Goal: Information Seeking & Learning: Learn about a topic

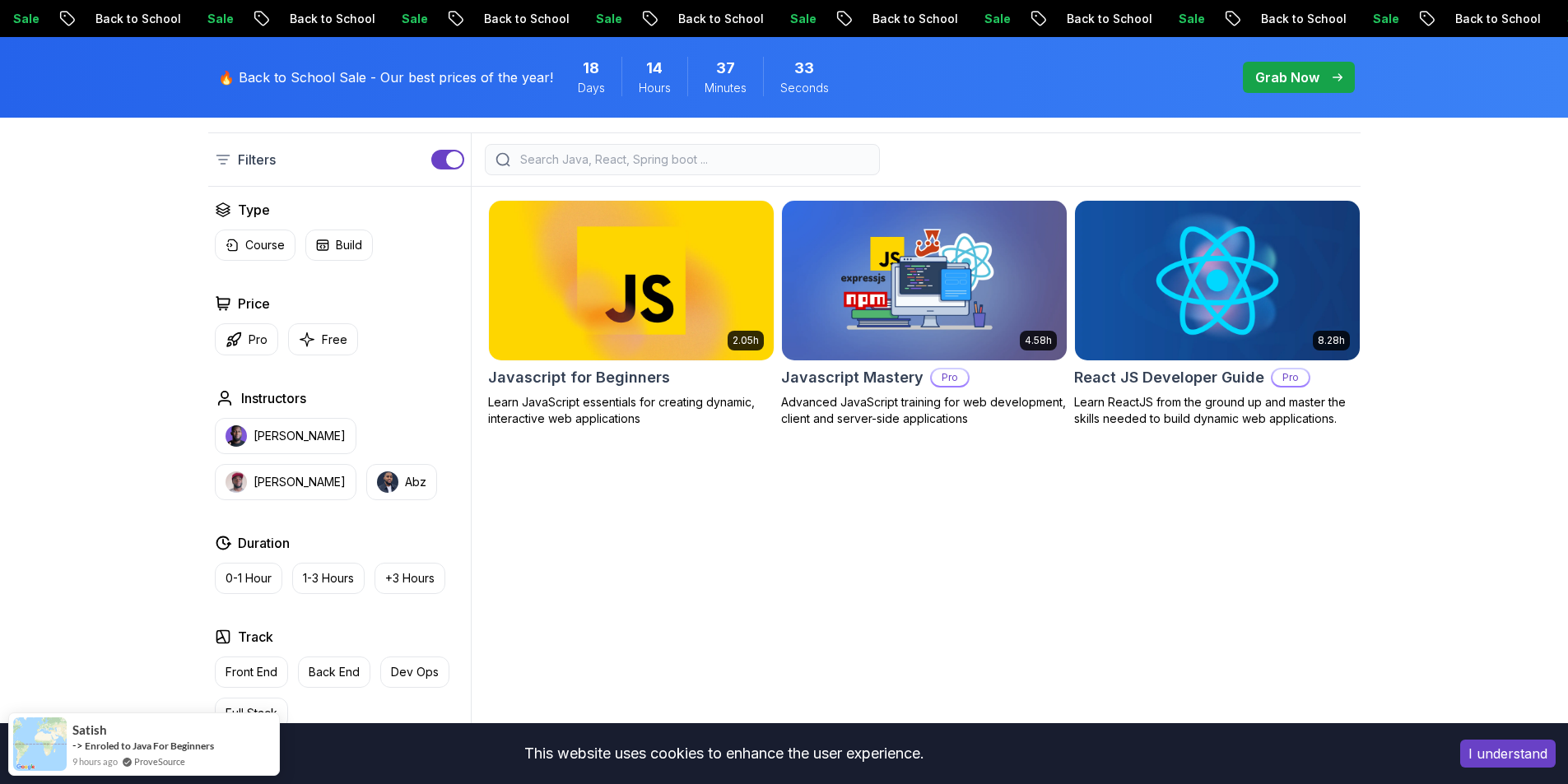
click at [1189, 372] on h2 "React JS Developer Guide" at bounding box center [1169, 378] width 190 height 23
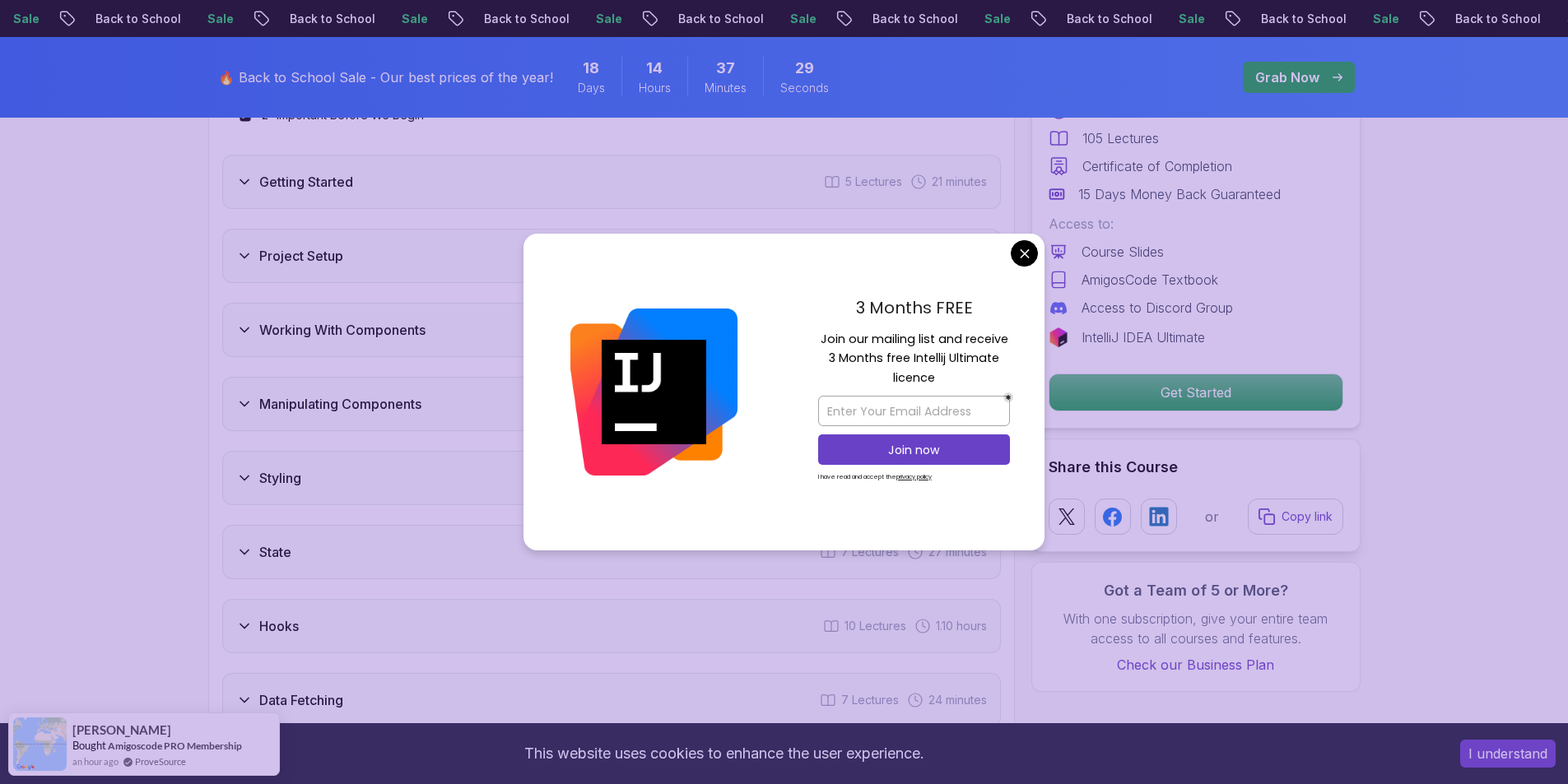
scroll to position [2552, 0]
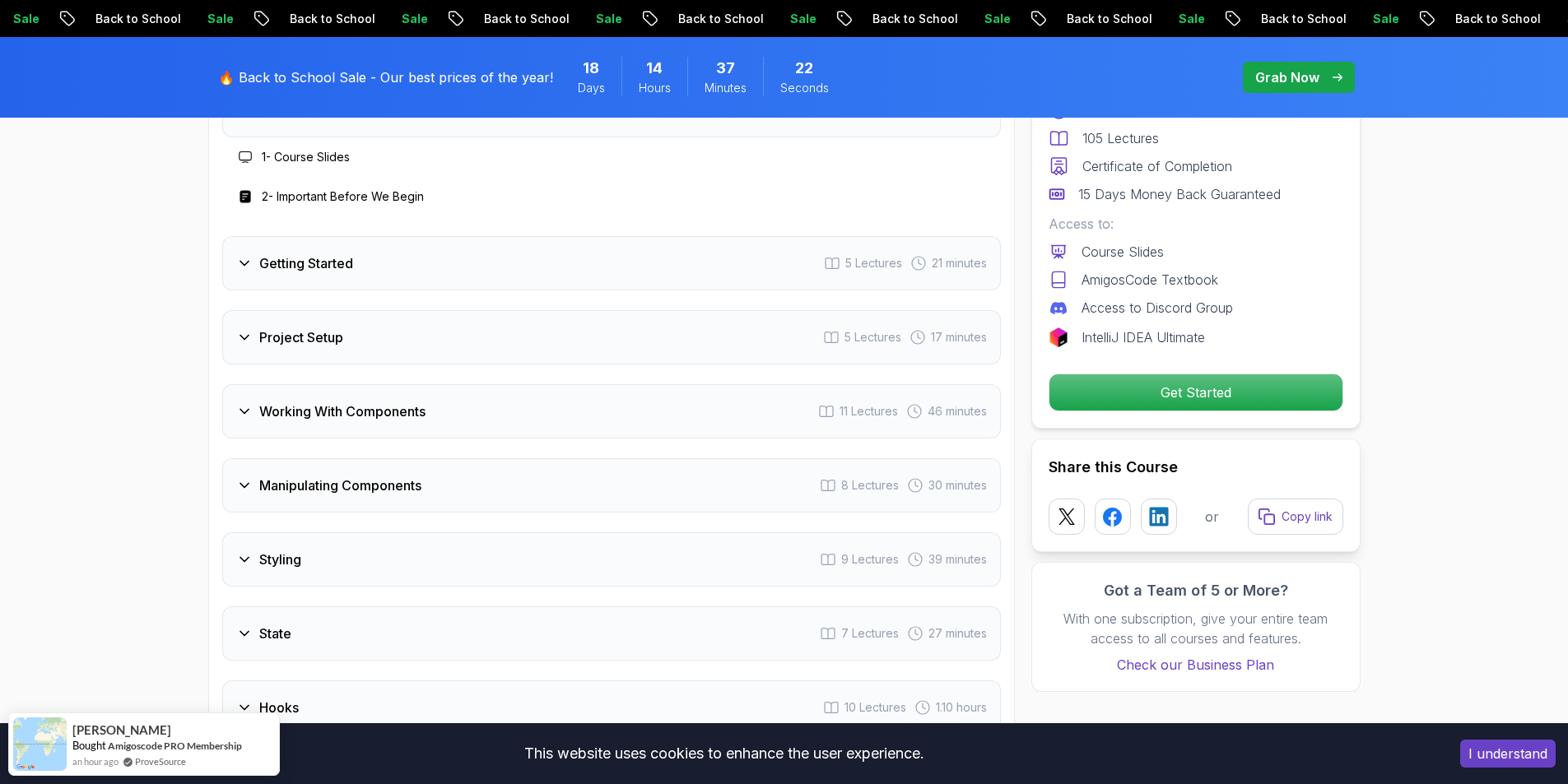
click at [437, 365] on div "Project Setup 5 Lectures 17 minutes" at bounding box center [611, 337] width 779 height 54
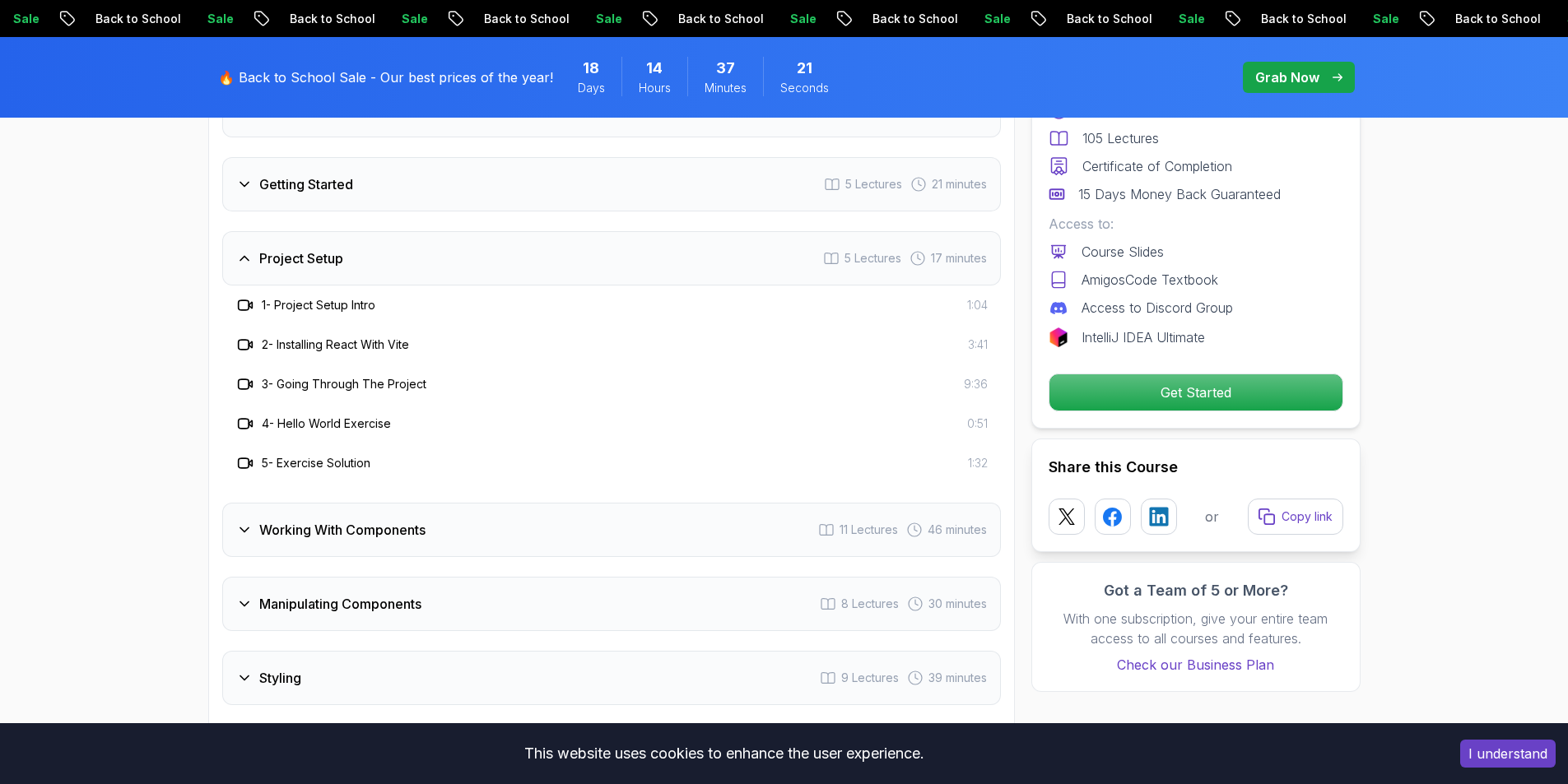
click at [365, 285] on div "Project Setup 5 Lectures 17 minutes" at bounding box center [611, 258] width 779 height 54
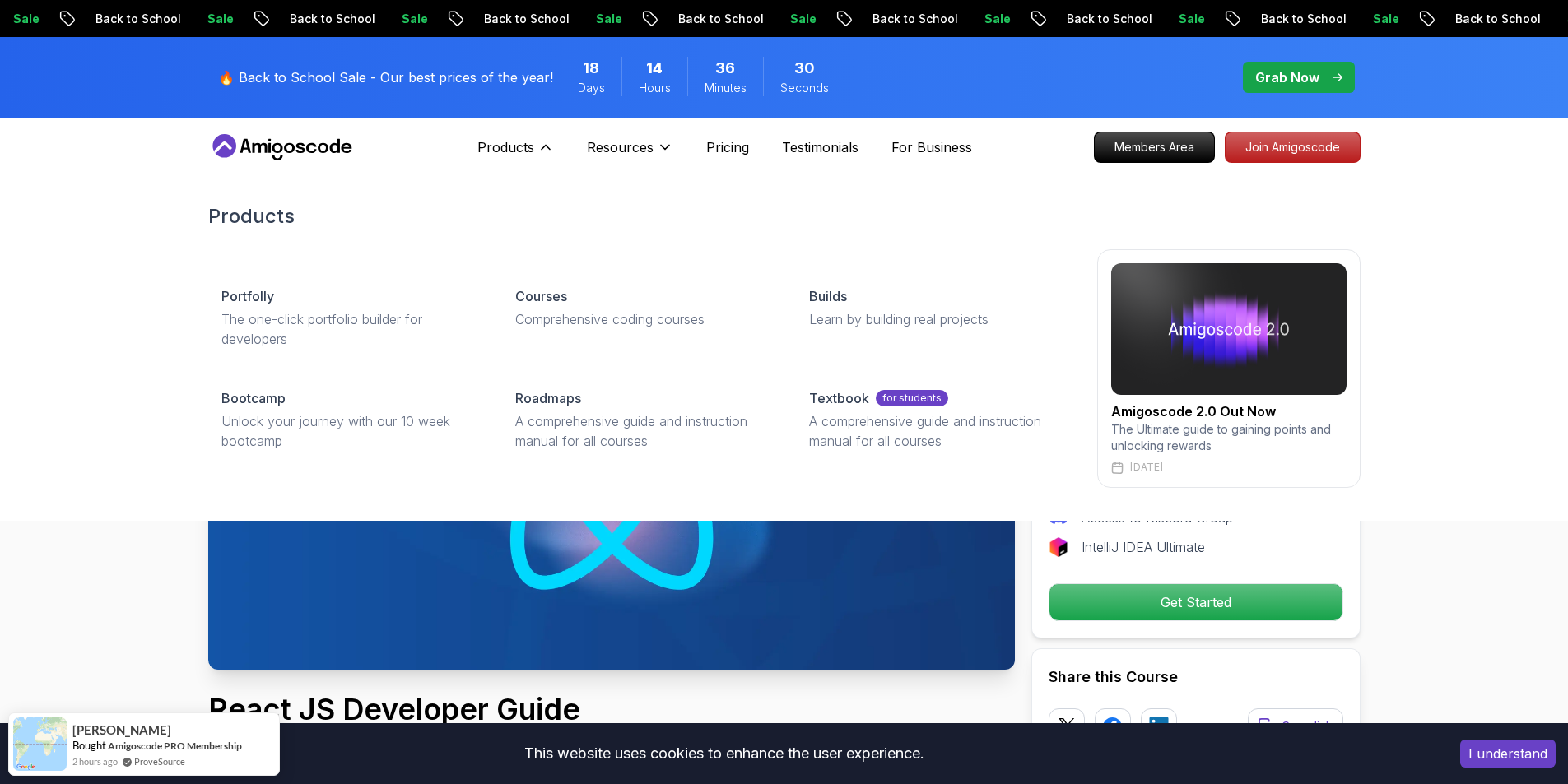
scroll to position [247, 0]
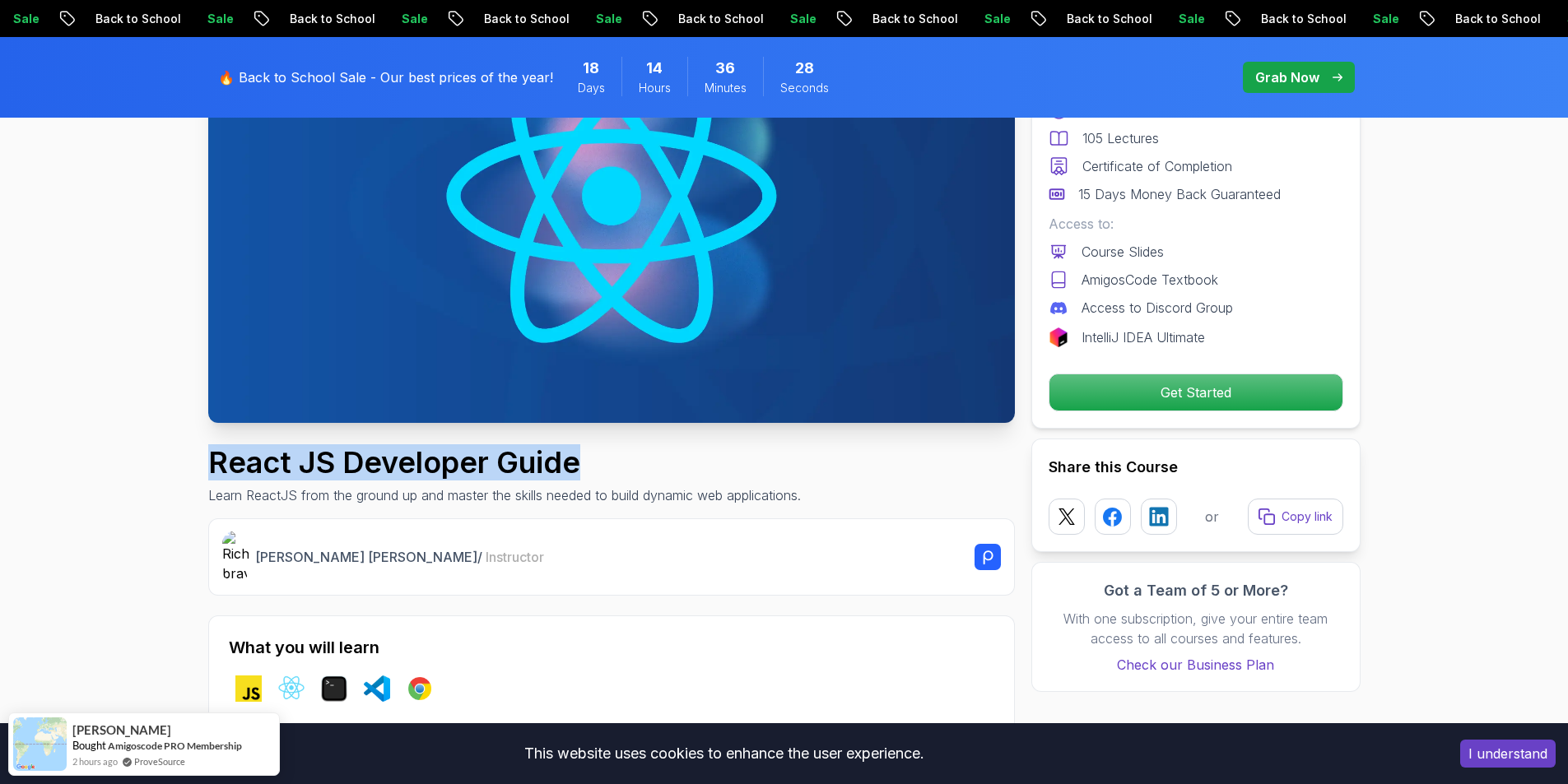
drag, startPoint x: 587, startPoint y: 465, endPoint x: 214, endPoint y: 442, distance: 373.7
copy h1 "React JS Developer Guide"
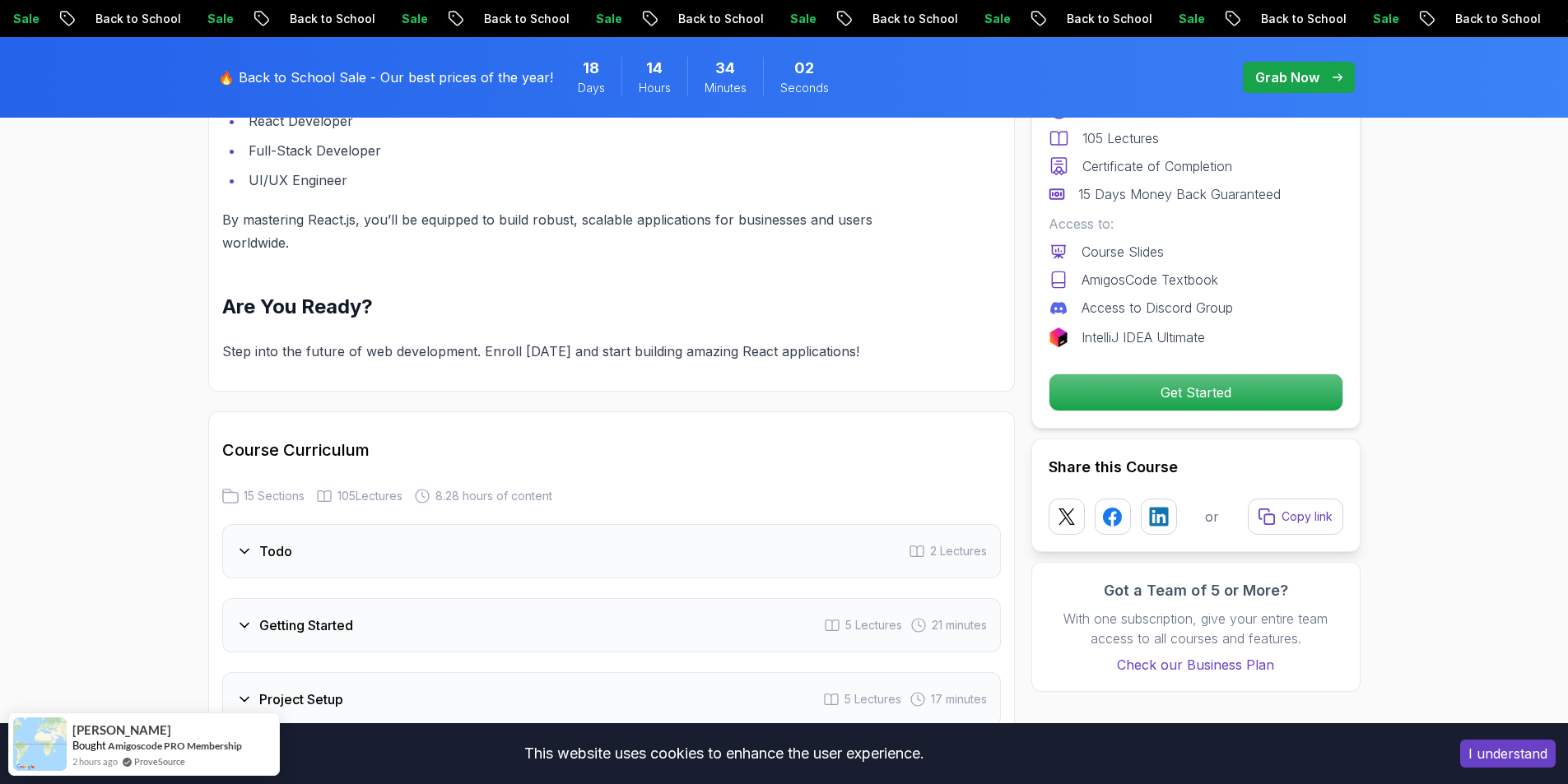
scroll to position [2058, 0]
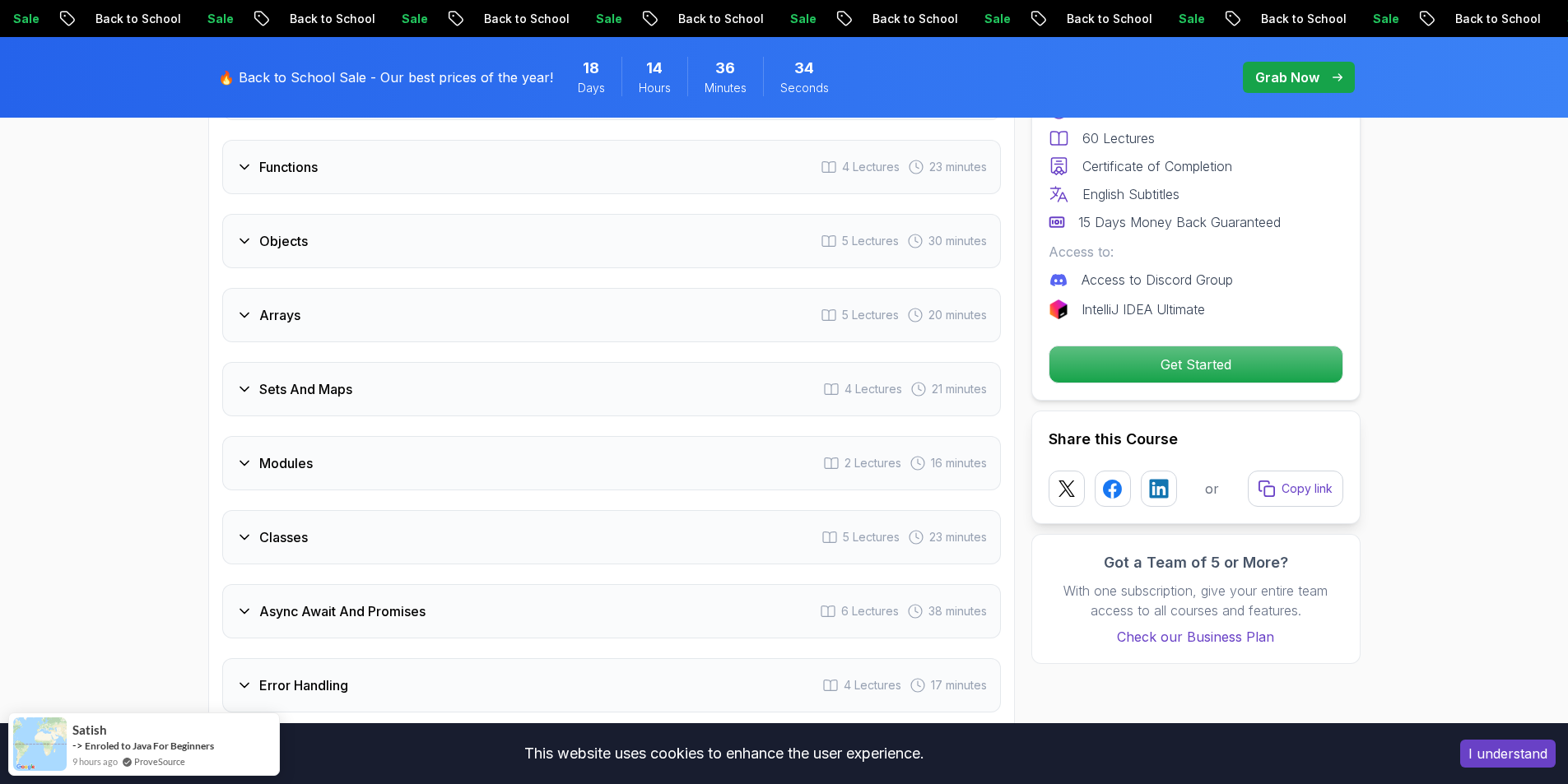
scroll to position [1564, 0]
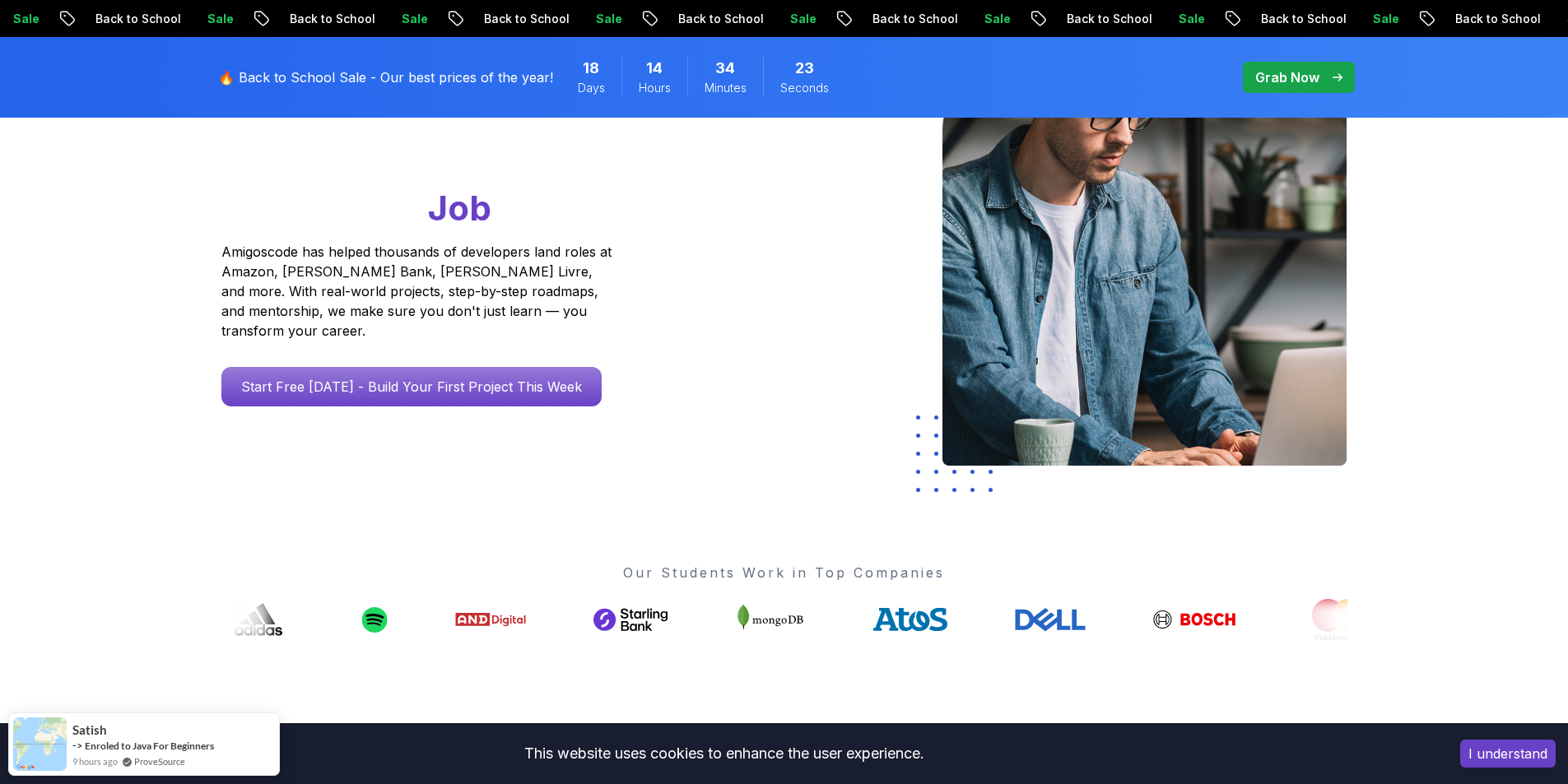
scroll to position [494, 0]
